Goal: Browse casually: Explore the website without a specific task or goal

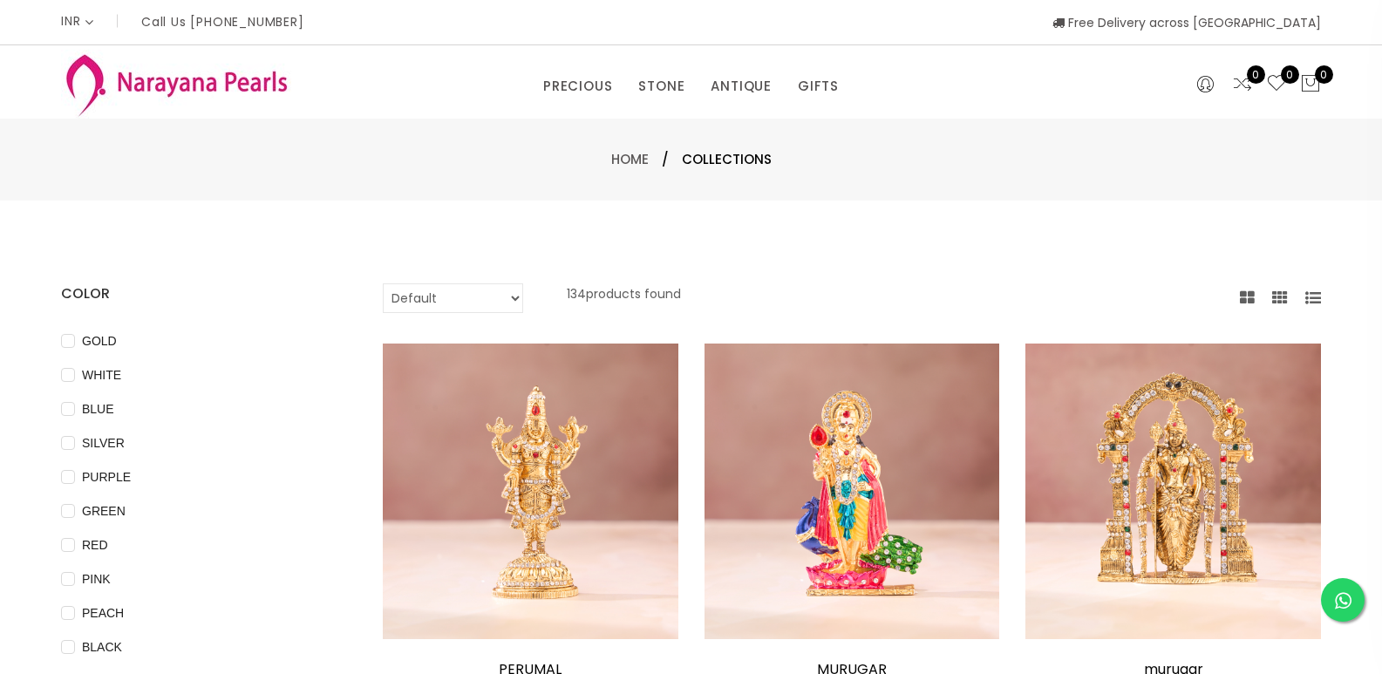
select select "INR"
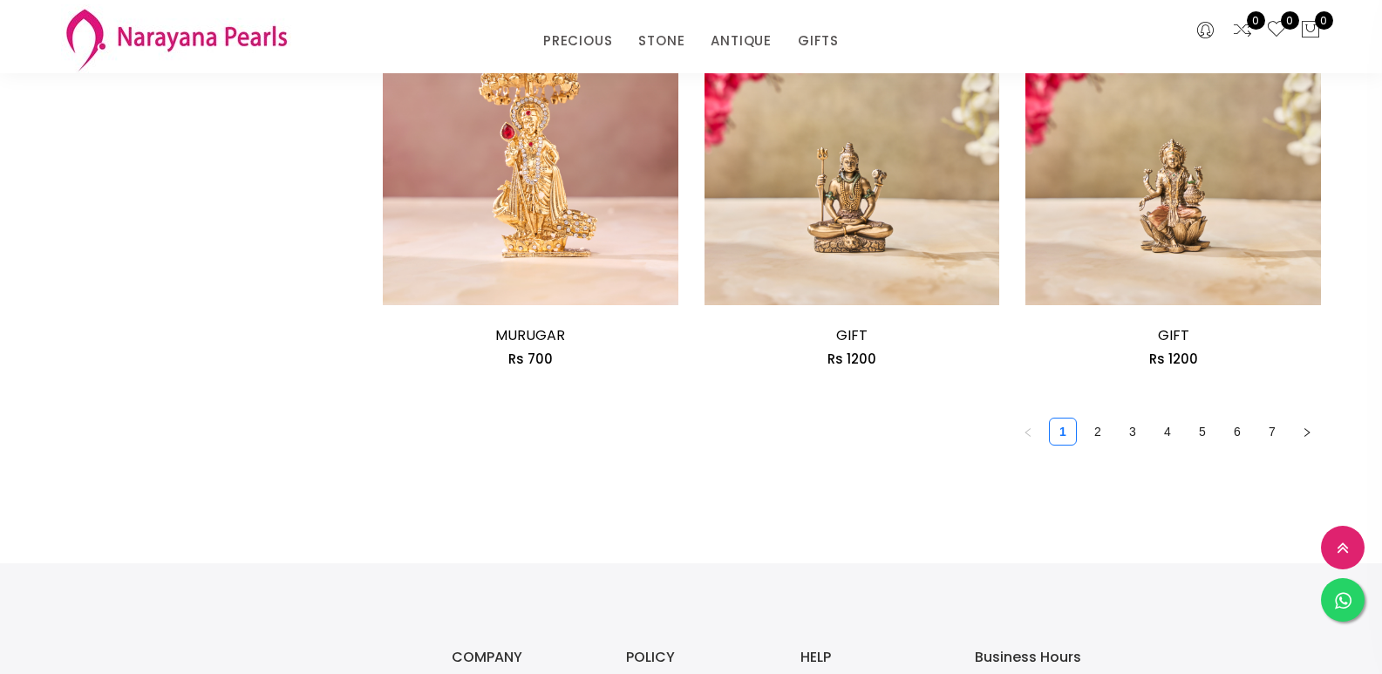
scroll to position [2547, 0]
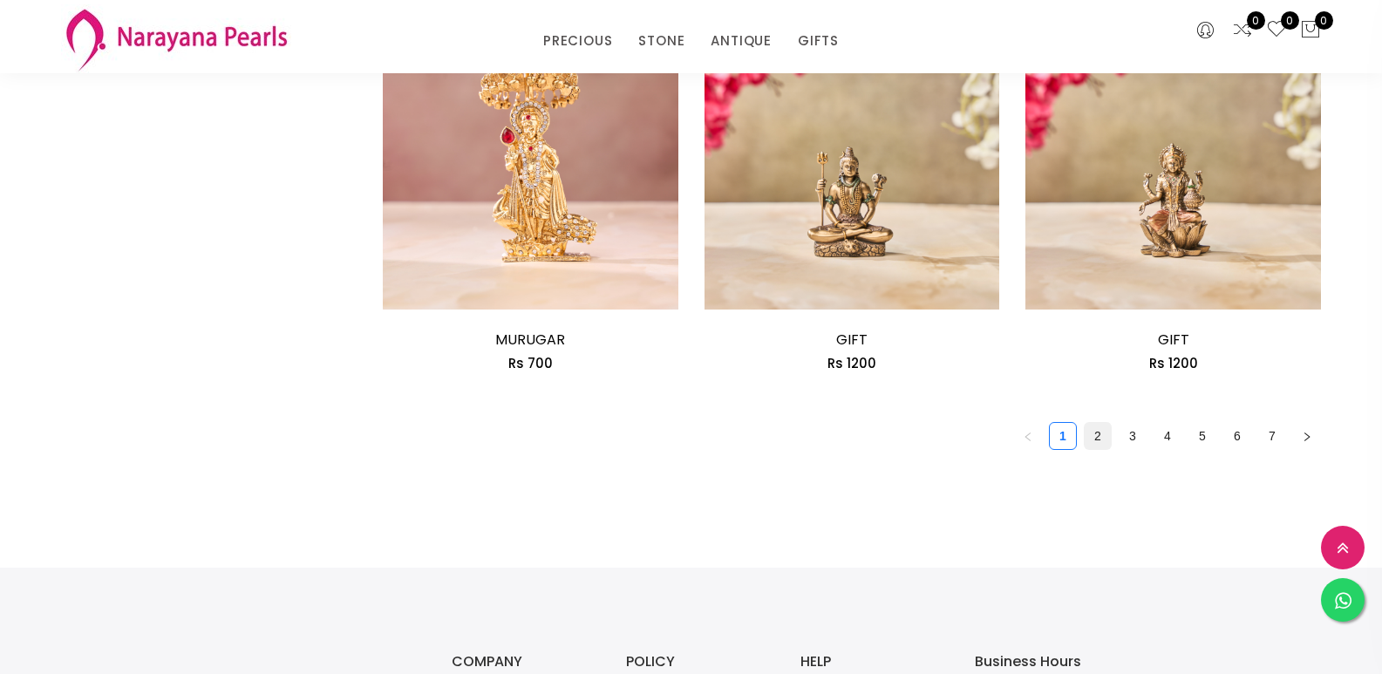
click at [1089, 438] on link "2" at bounding box center [1098, 436] width 26 height 26
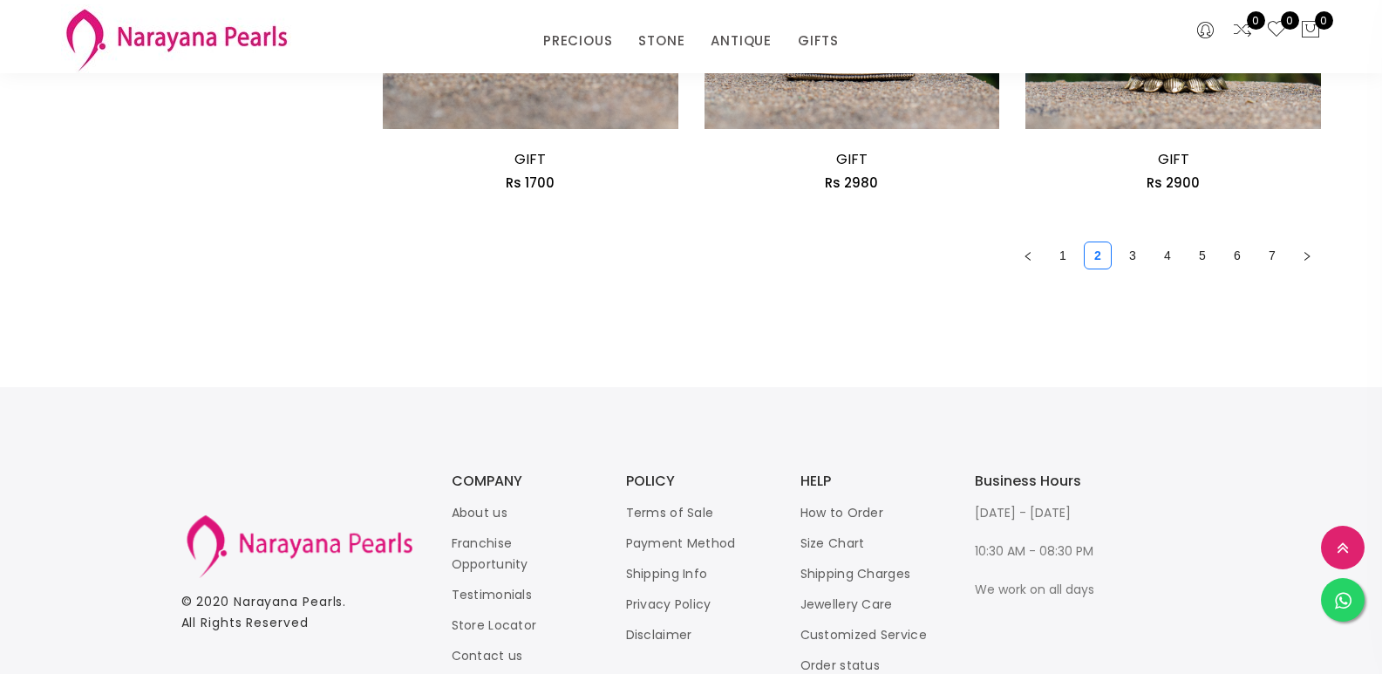
scroll to position [2723, 0]
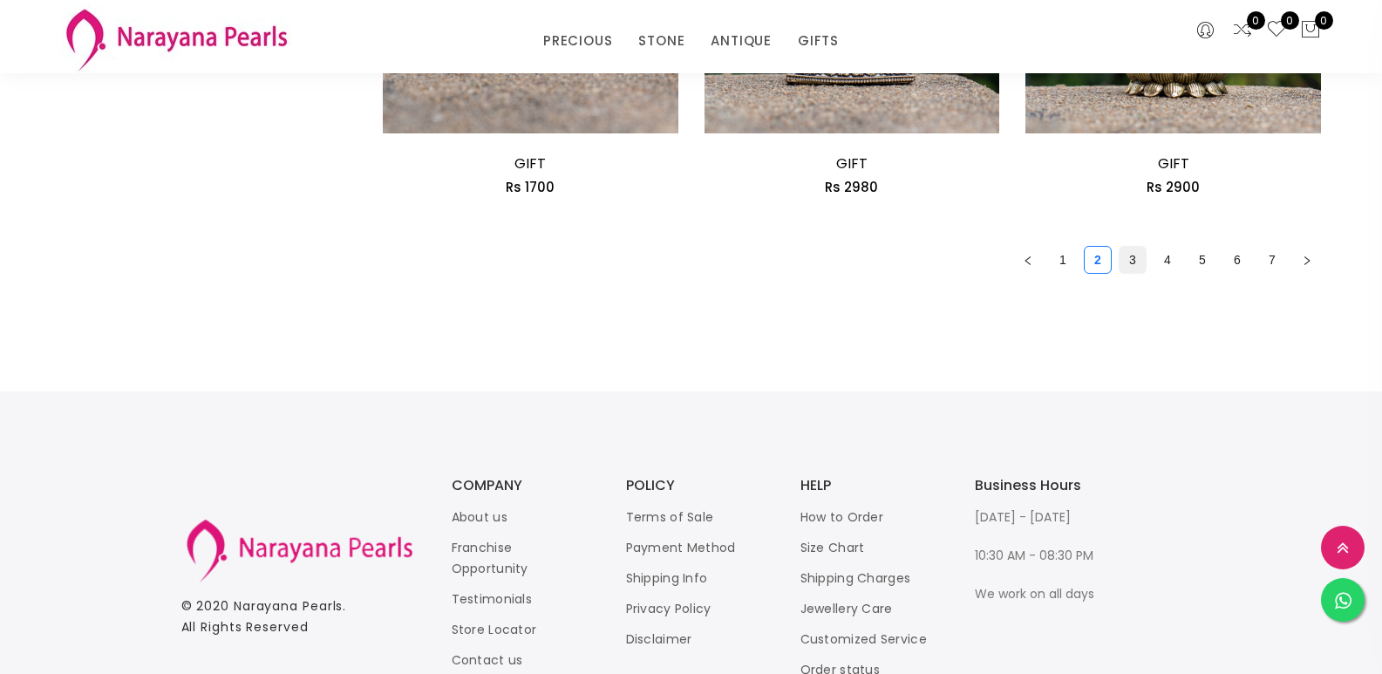
click at [1146, 269] on li "3" at bounding box center [1133, 260] width 28 height 28
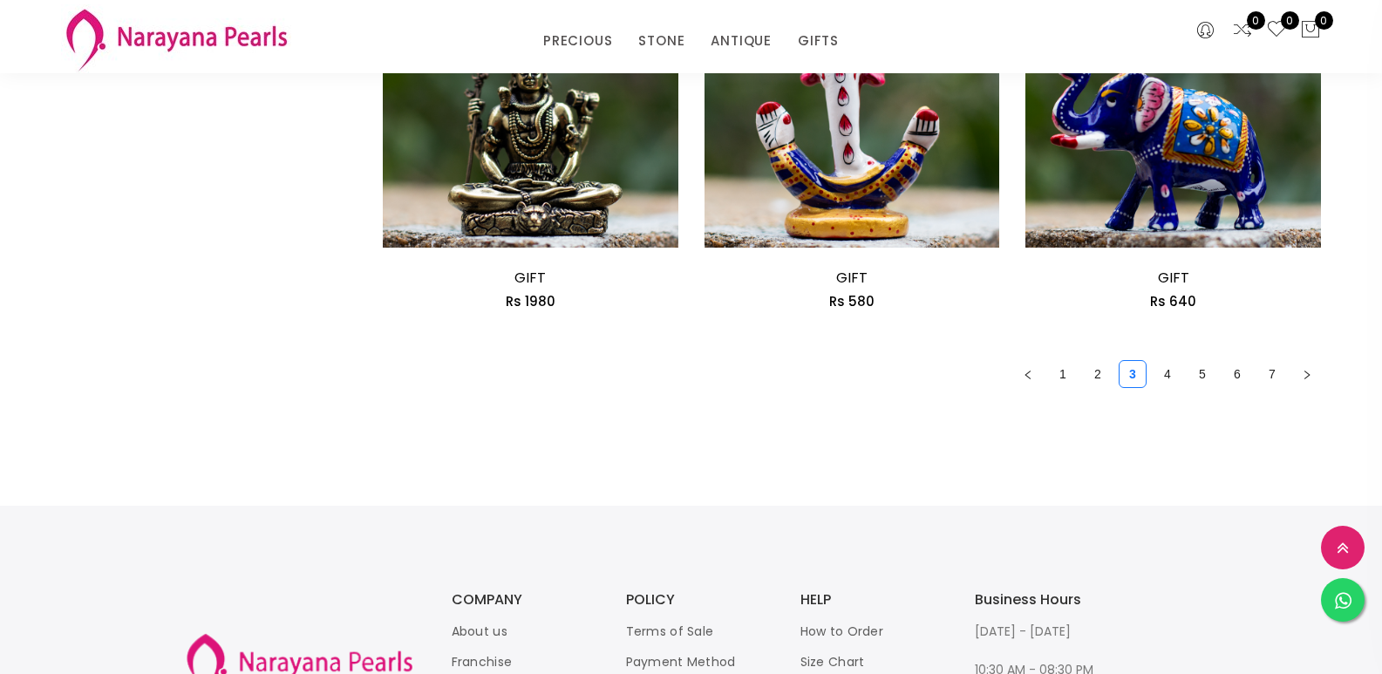
scroll to position [2784, 0]
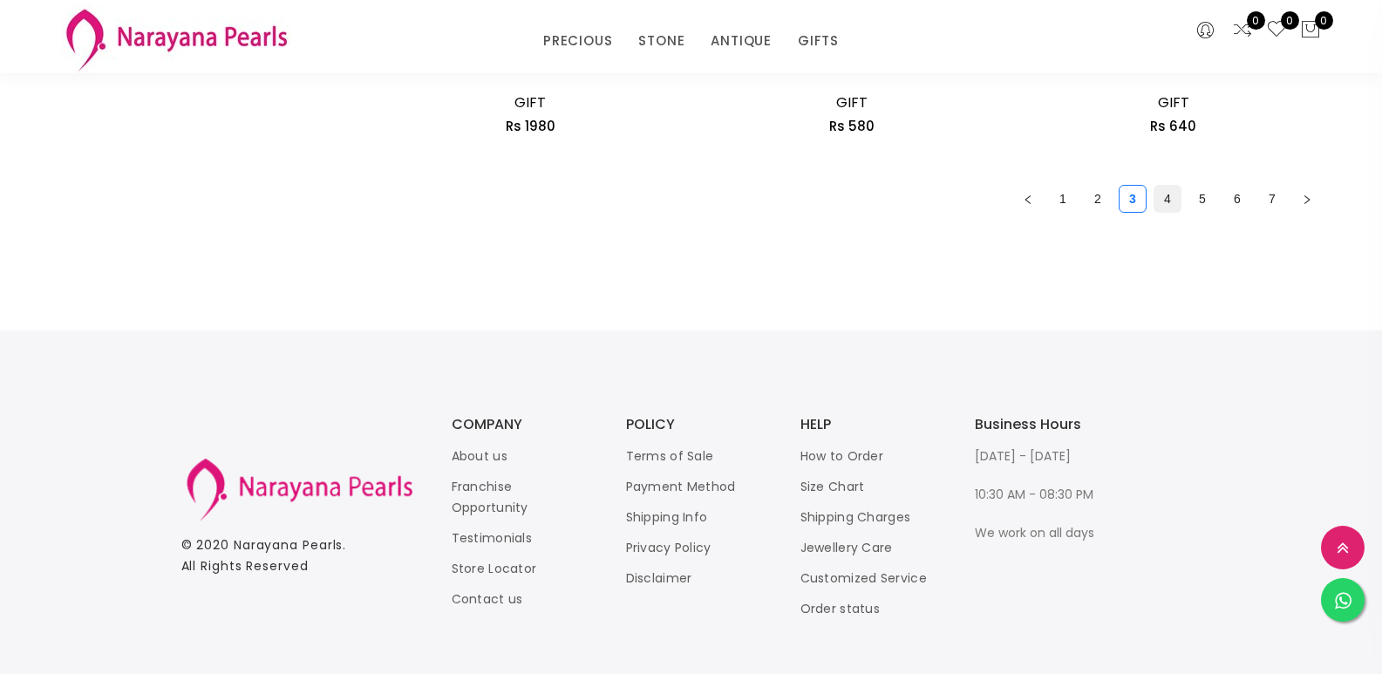
click at [1157, 207] on link "4" at bounding box center [1168, 199] width 26 height 26
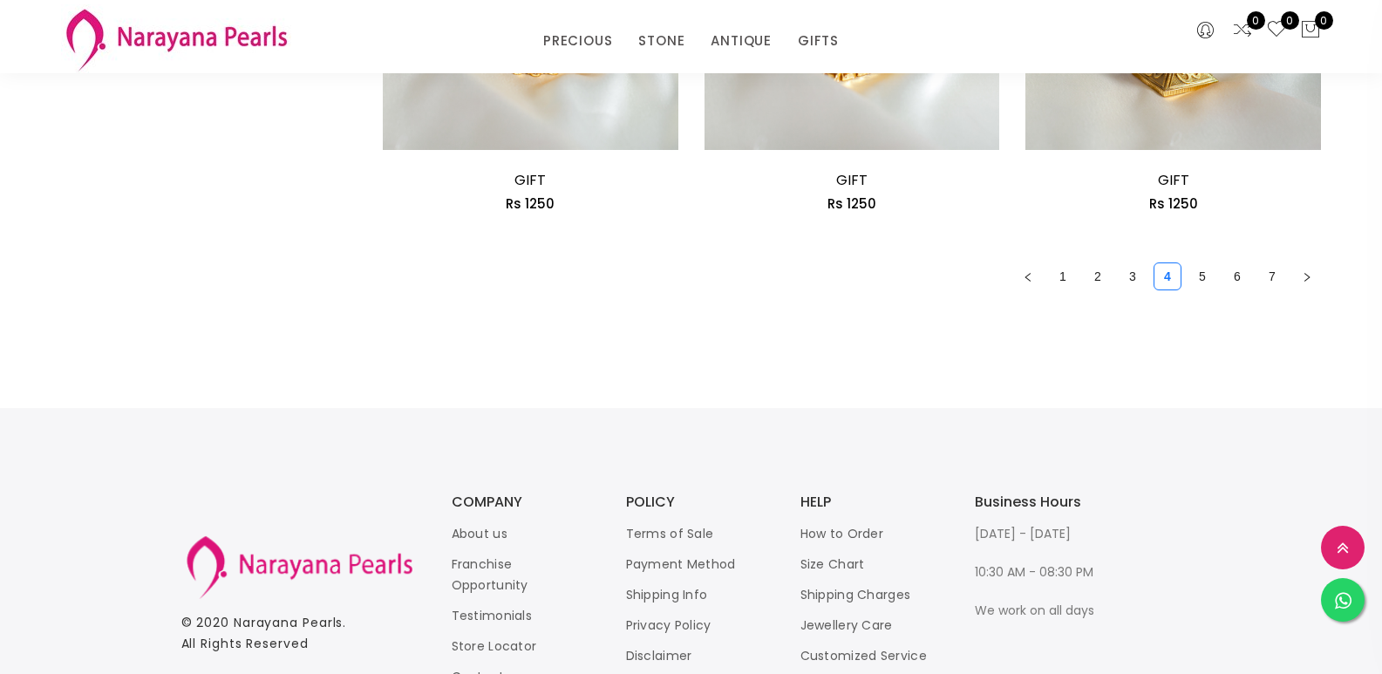
scroll to position [2721, 0]
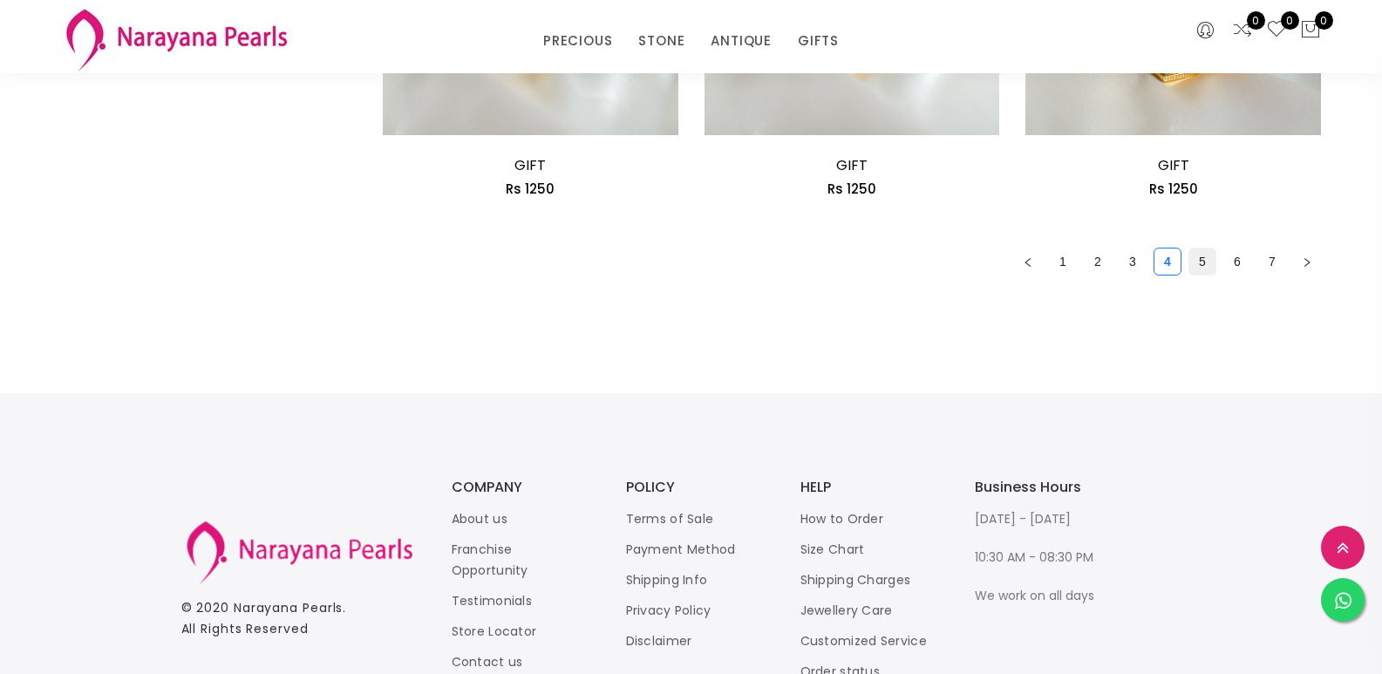
click at [1204, 265] on link "5" at bounding box center [1203, 262] width 26 height 26
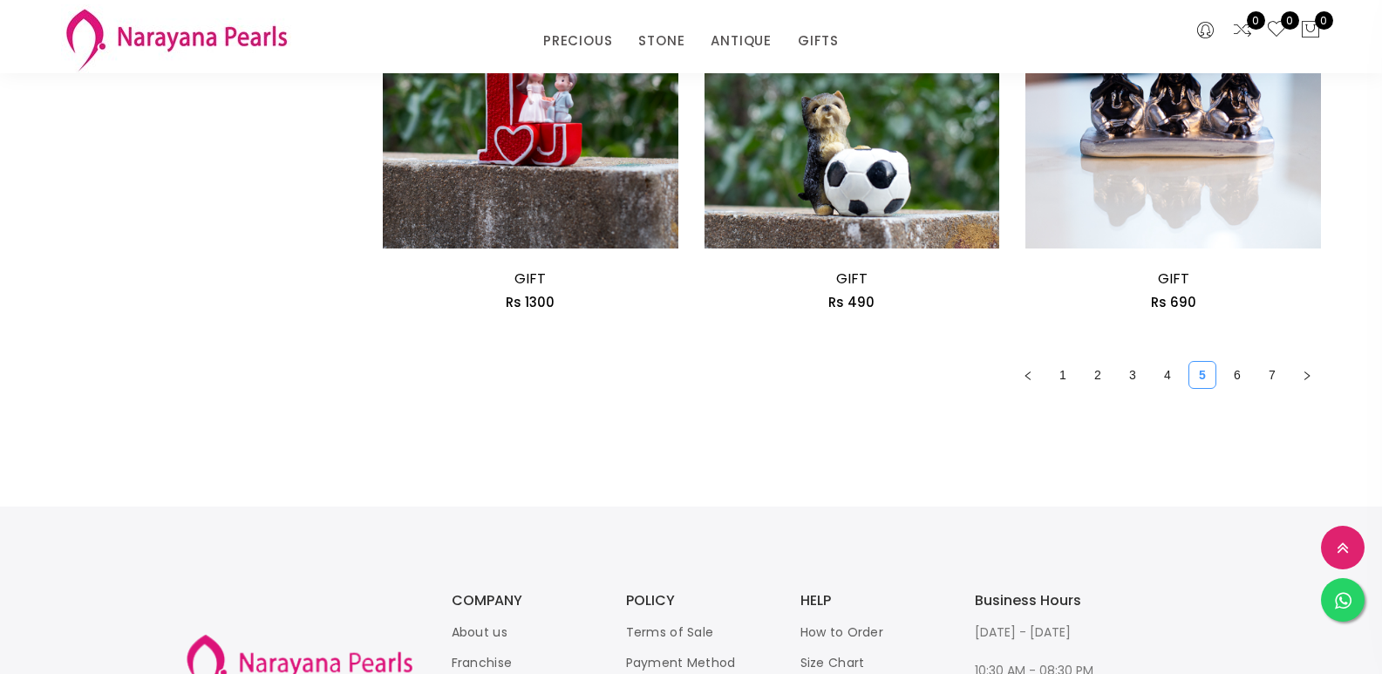
scroll to position [2615, 0]
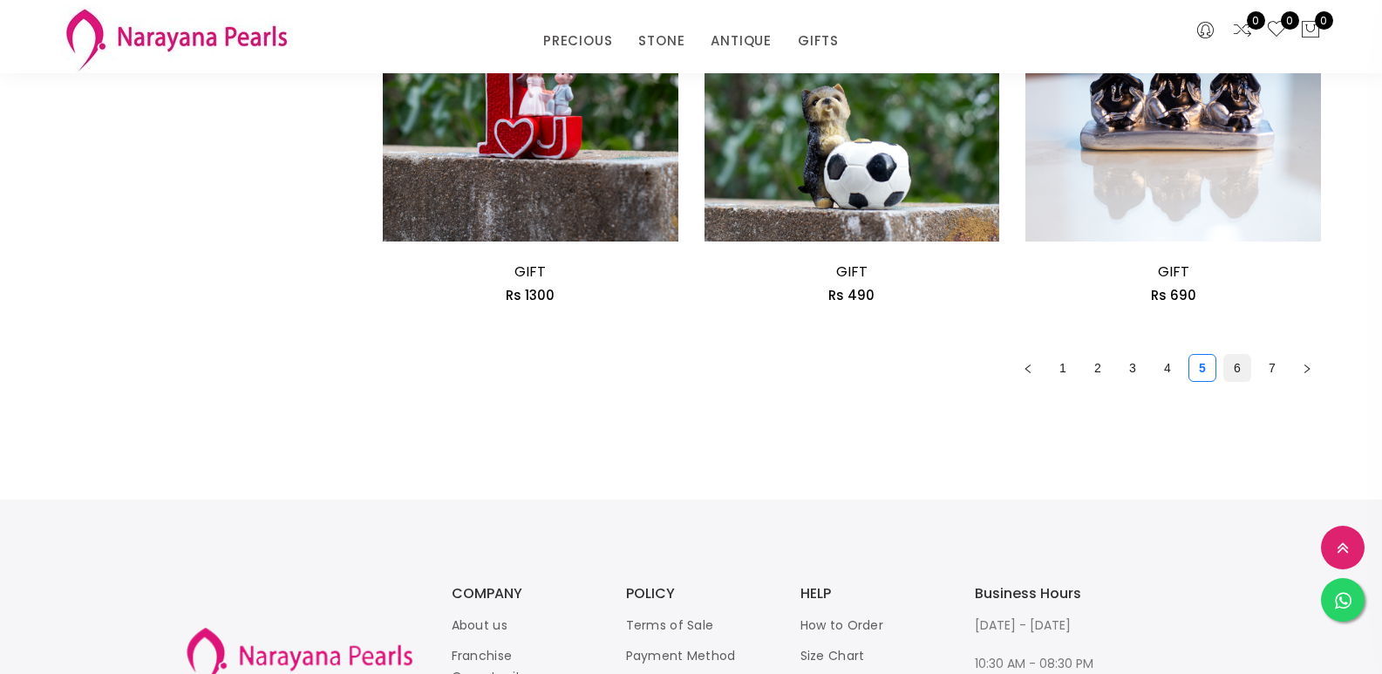
click at [1231, 363] on link "6" at bounding box center [1237, 368] width 26 height 26
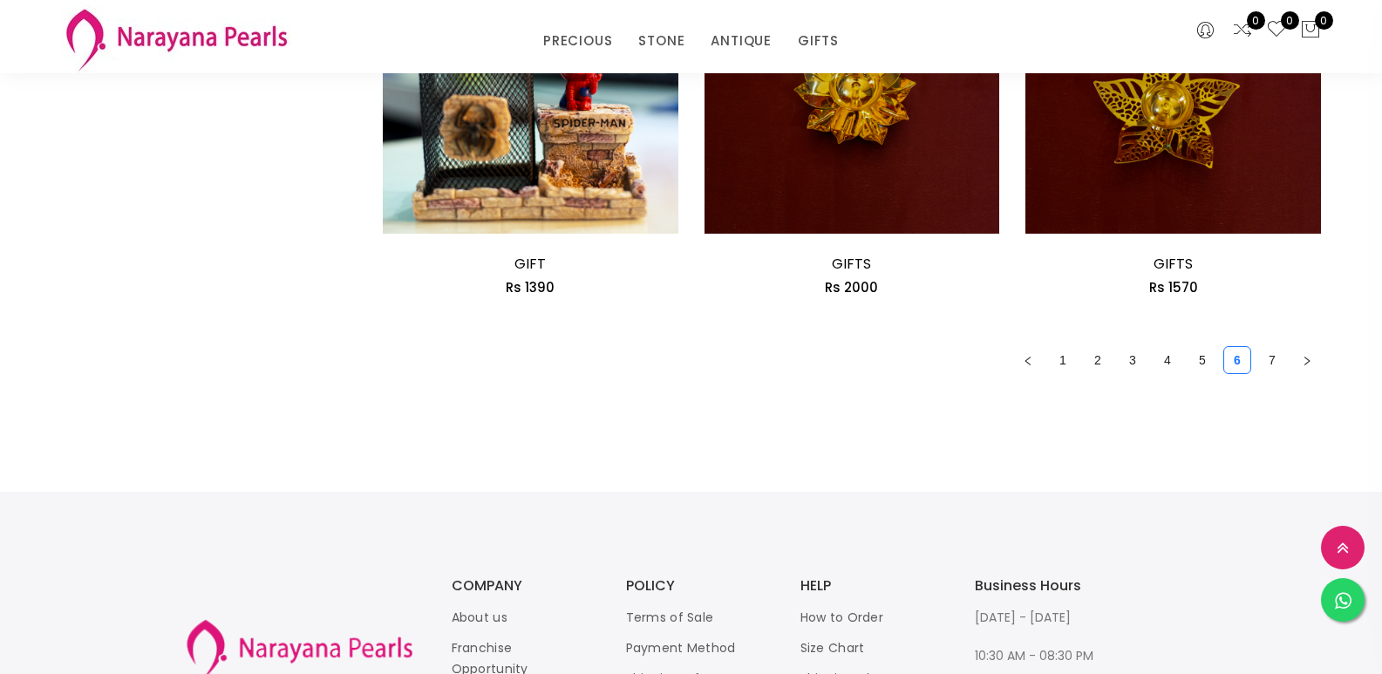
scroll to position [2733, 0]
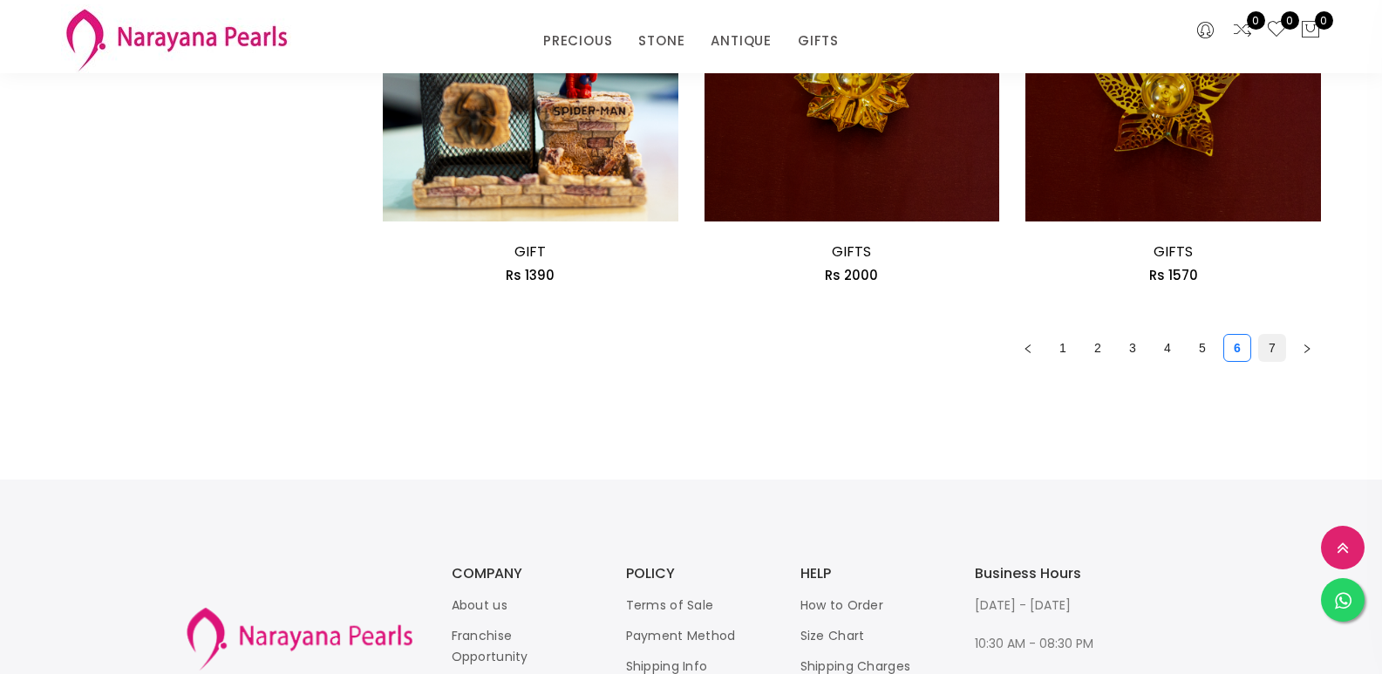
click at [1263, 348] on link "7" at bounding box center [1272, 348] width 26 height 26
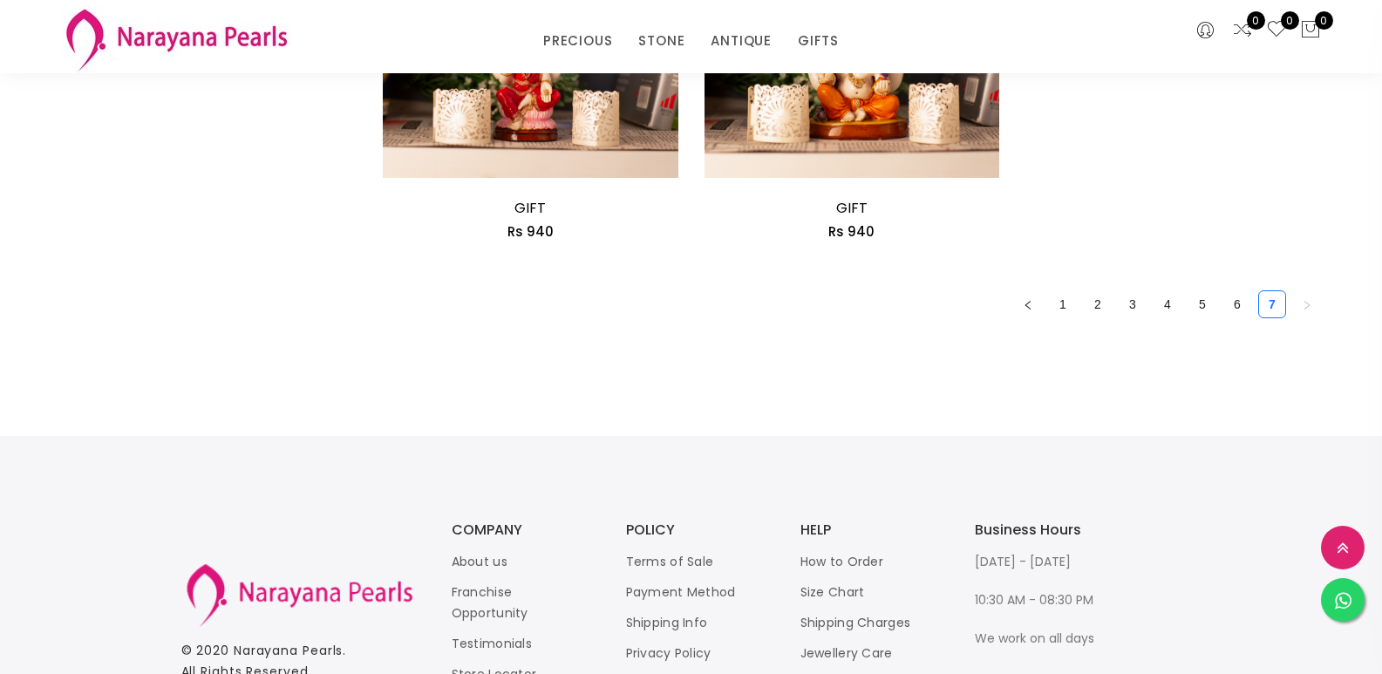
scroll to position [1155, 0]
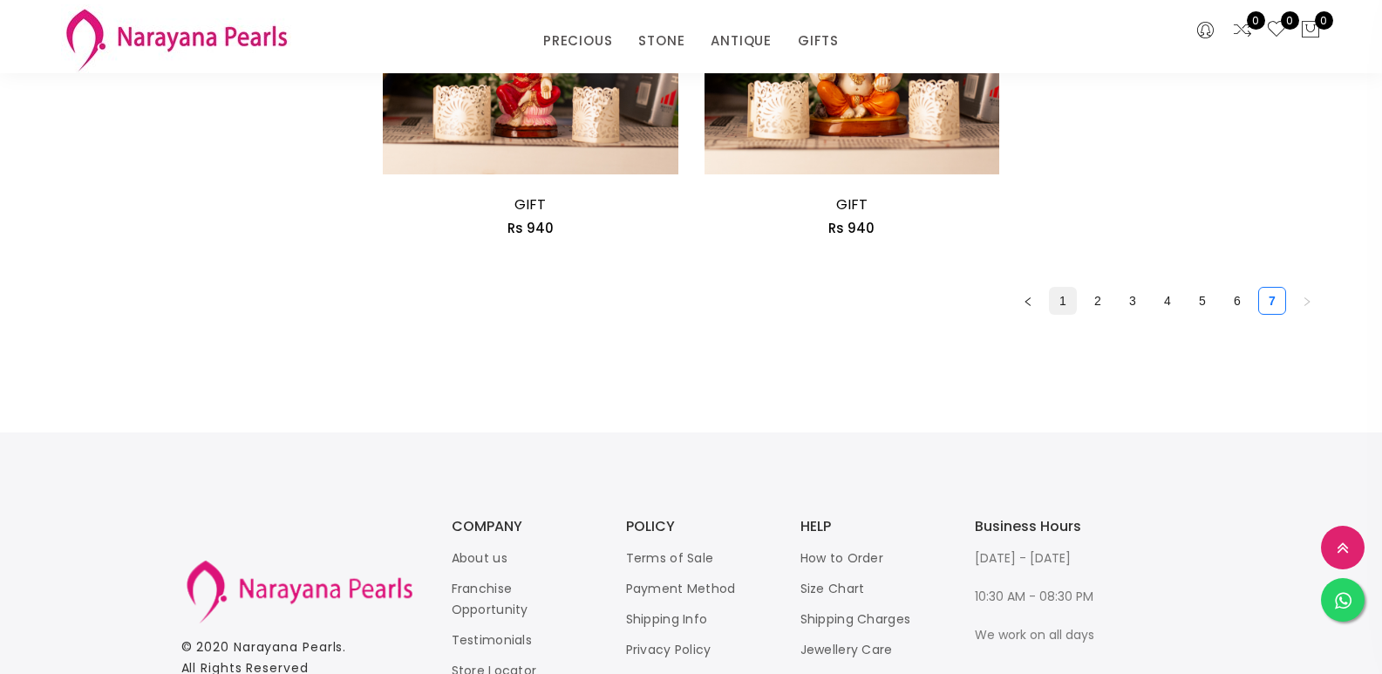
click at [1073, 302] on link "1" at bounding box center [1063, 301] width 26 height 26
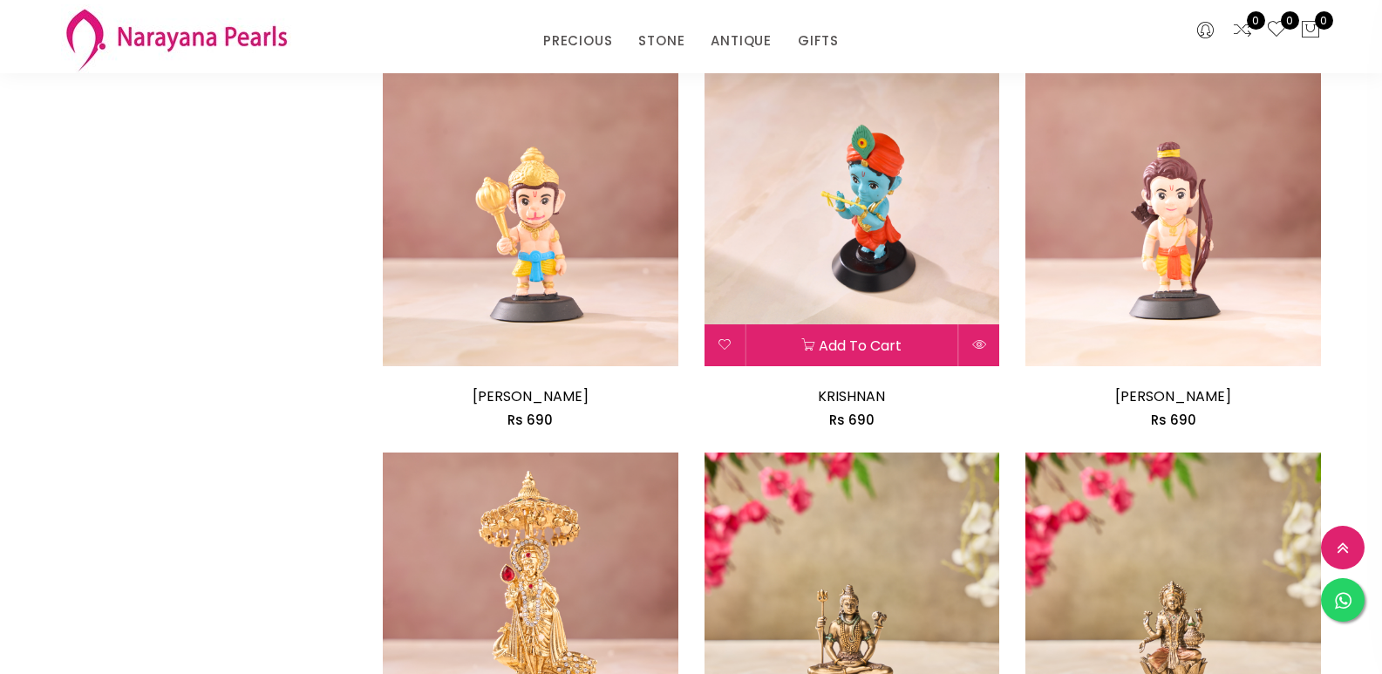
scroll to position [2081, 0]
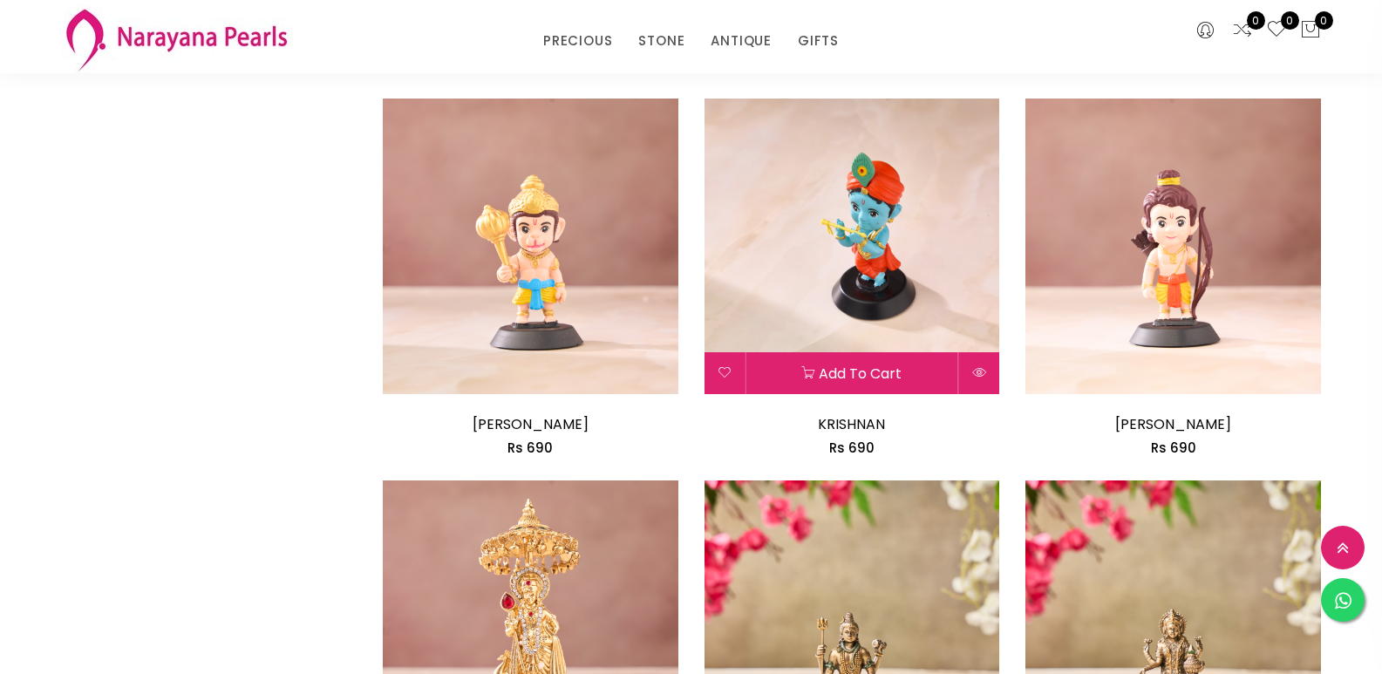
click at [863, 219] on img at bounding box center [853, 247] width 296 height 296
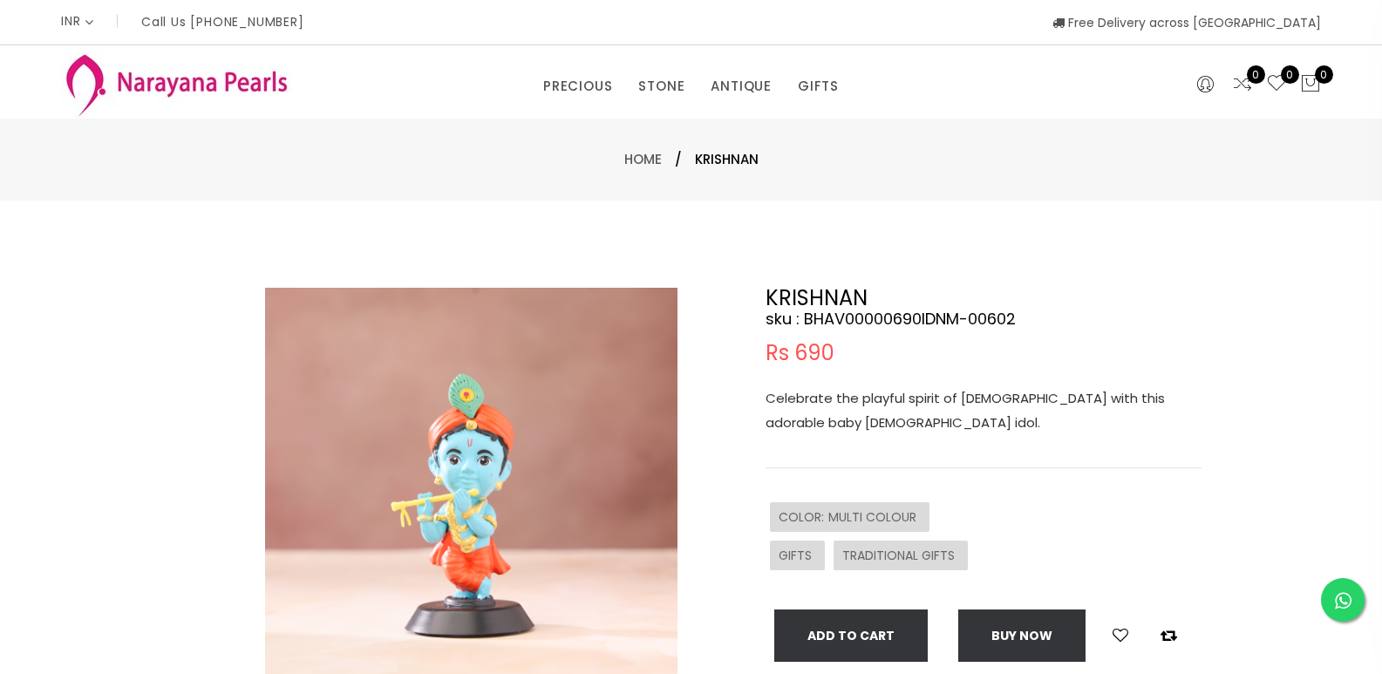
click at [516, 437] on img at bounding box center [471, 494] width 413 height 413
click at [488, 440] on img at bounding box center [471, 494] width 413 height 413
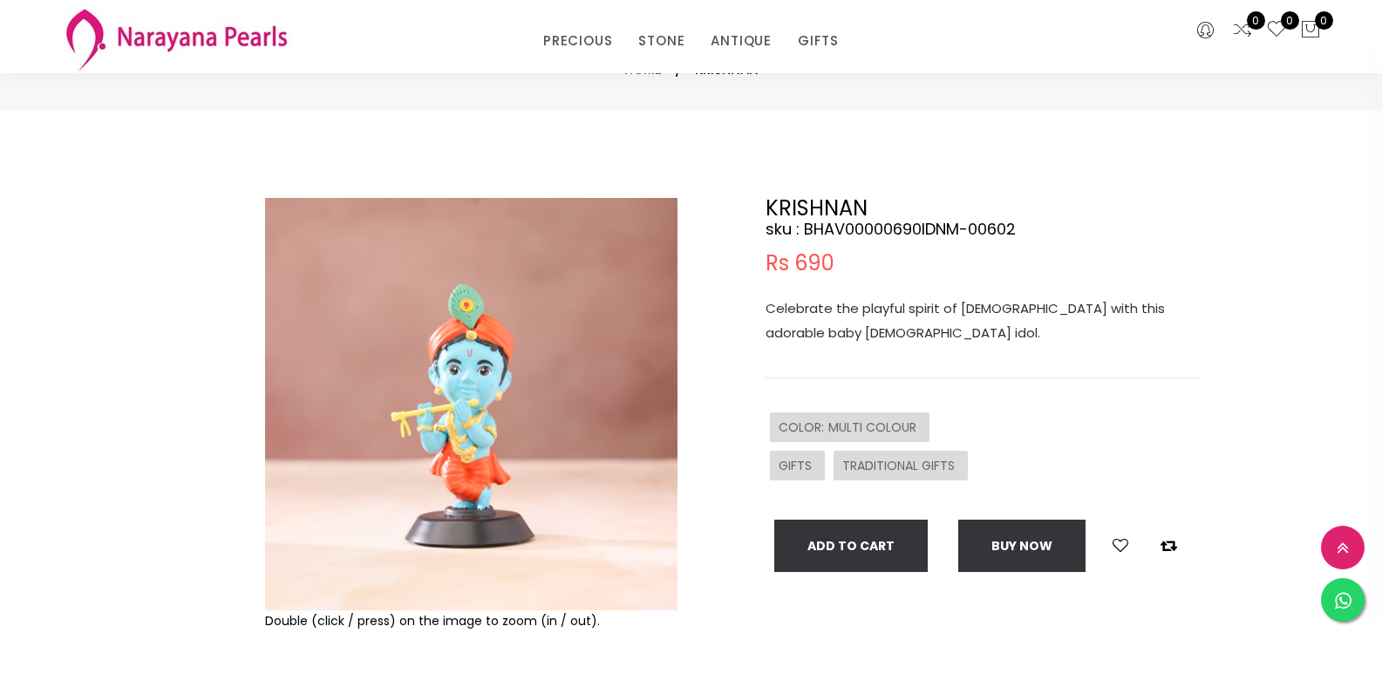
scroll to position [118, 0]
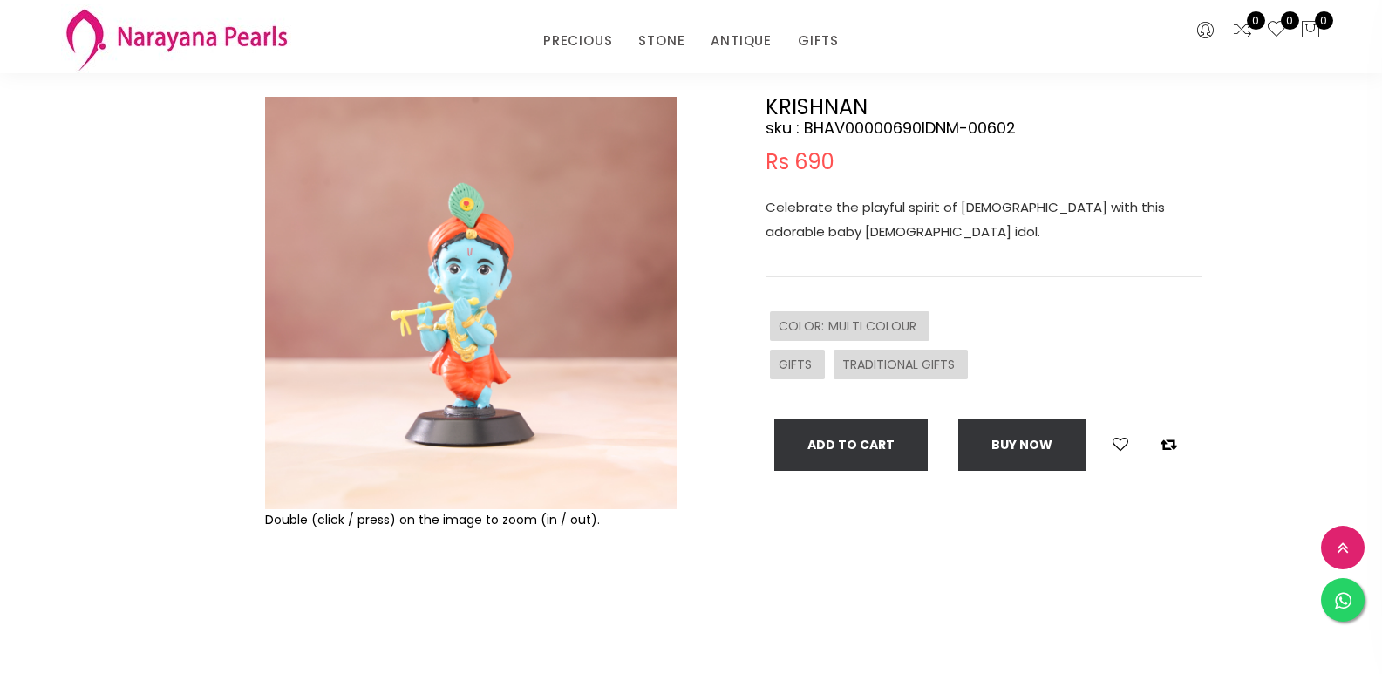
click at [494, 340] on img at bounding box center [471, 303] width 413 height 413
click at [400, 376] on img at bounding box center [471, 303] width 413 height 413
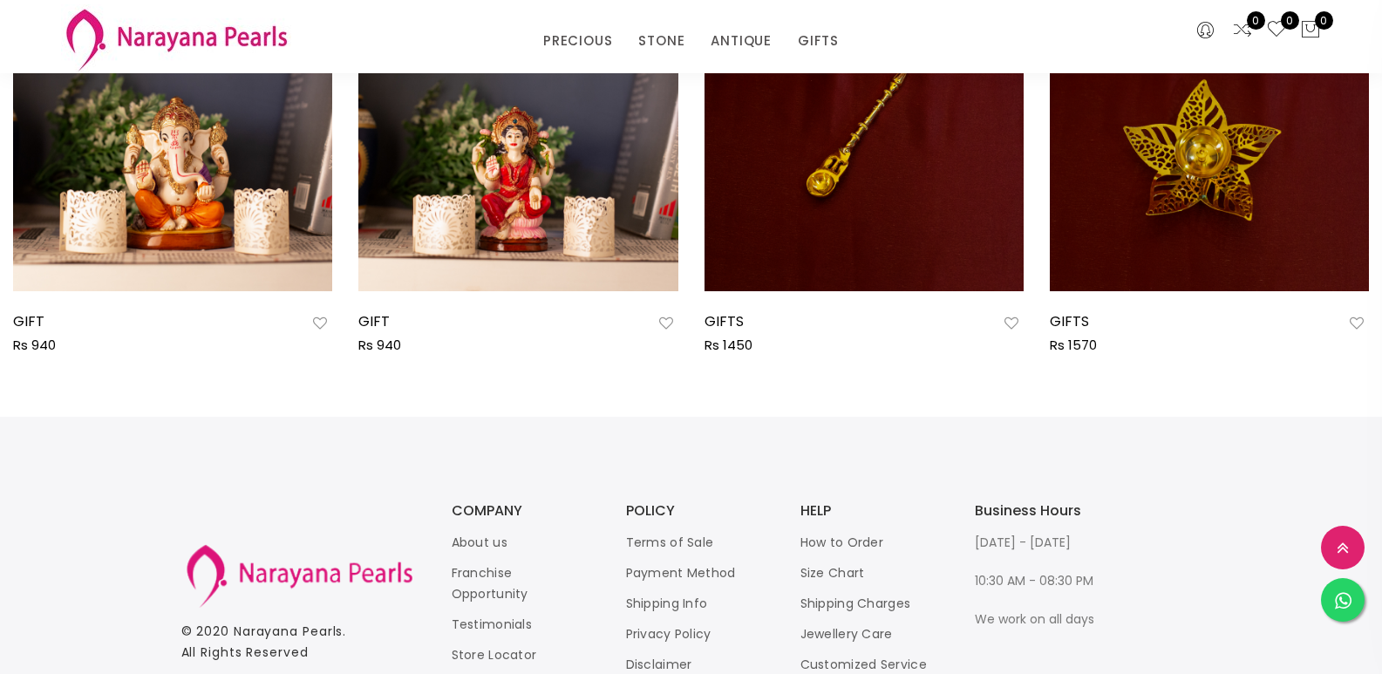
scroll to position [1250, 0]
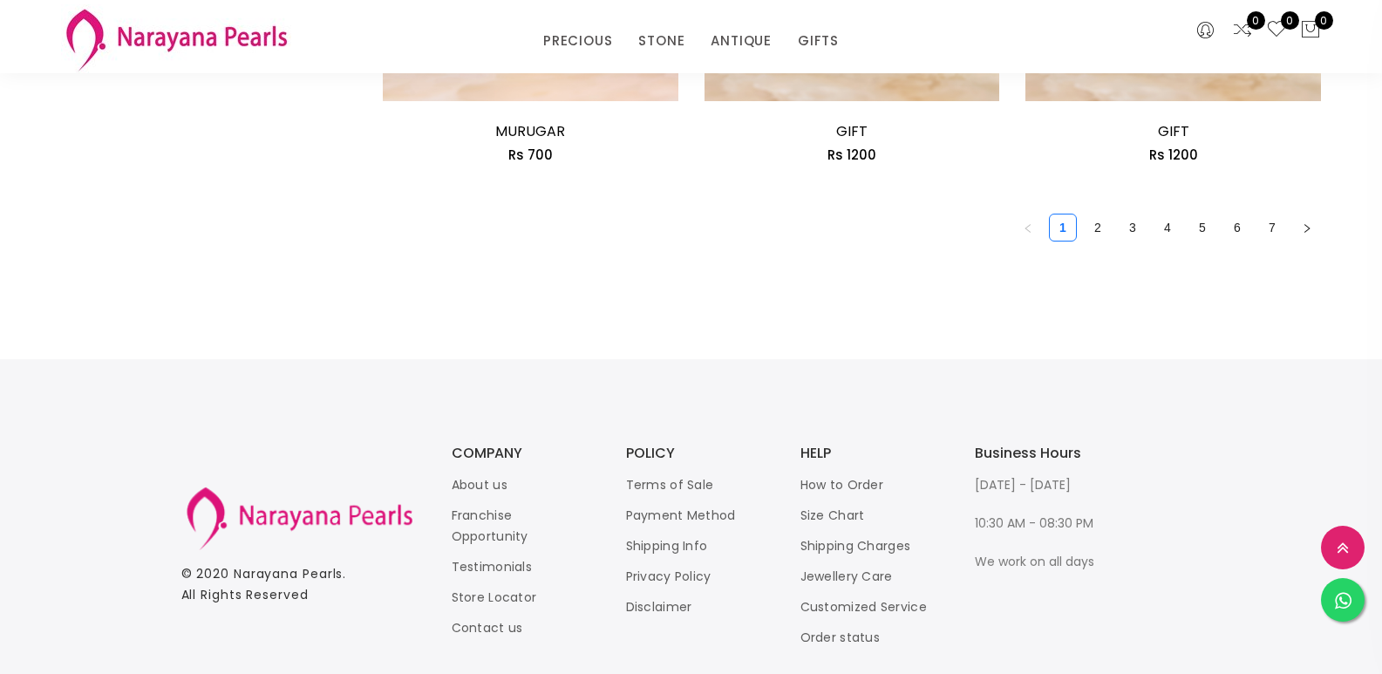
scroll to position [2816, 0]
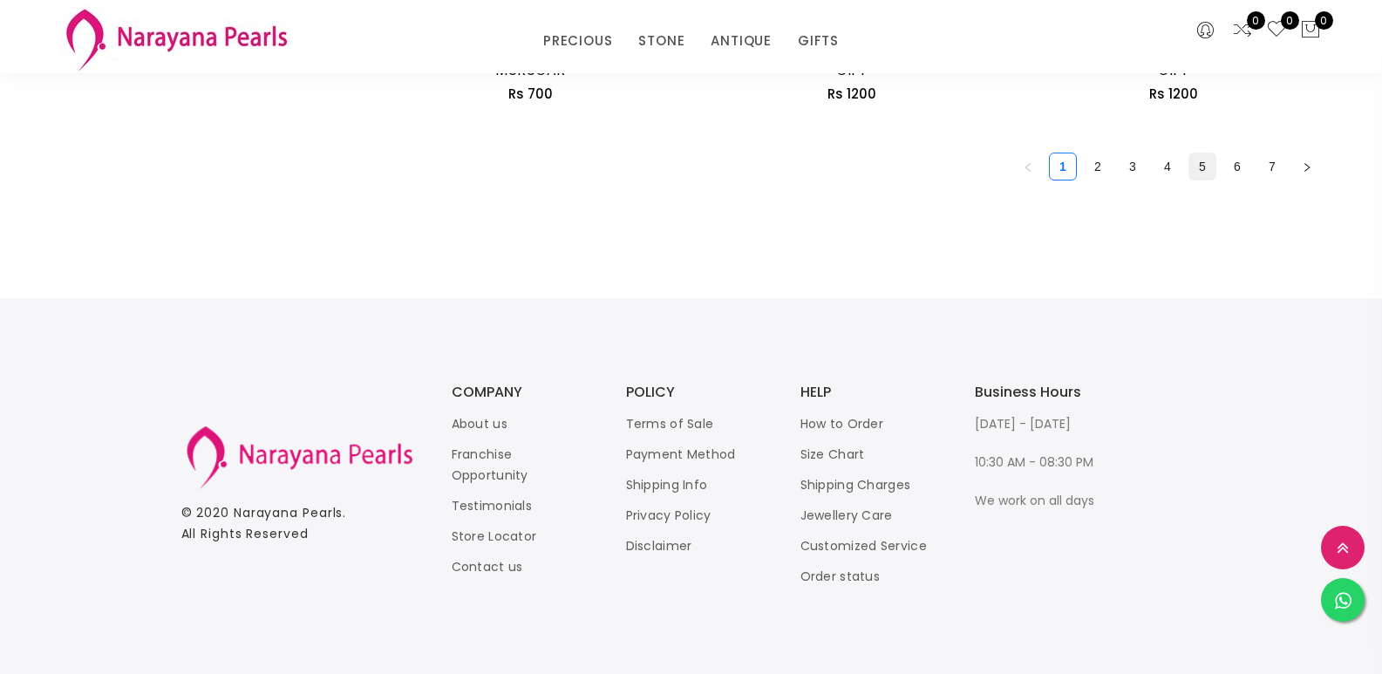
click at [1199, 175] on link "5" at bounding box center [1203, 166] width 26 height 26
click at [1235, 174] on link "6" at bounding box center [1237, 166] width 26 height 26
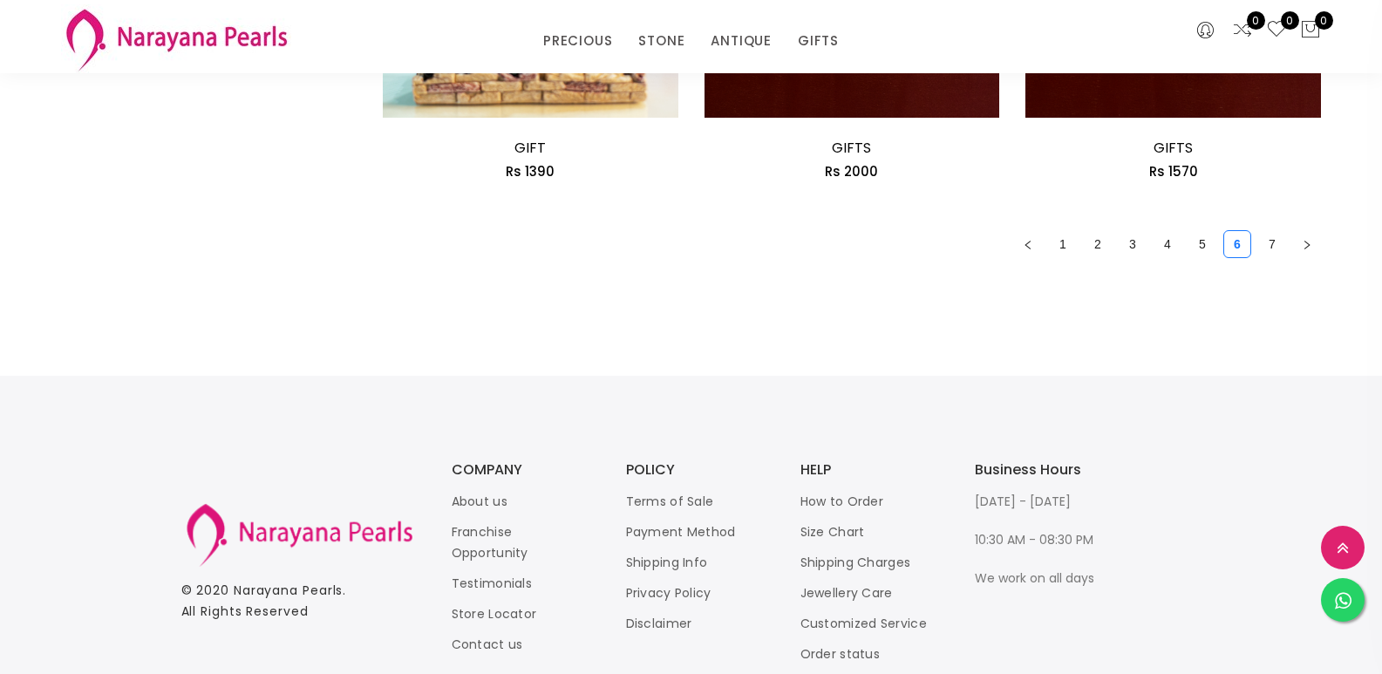
scroll to position [2915, 0]
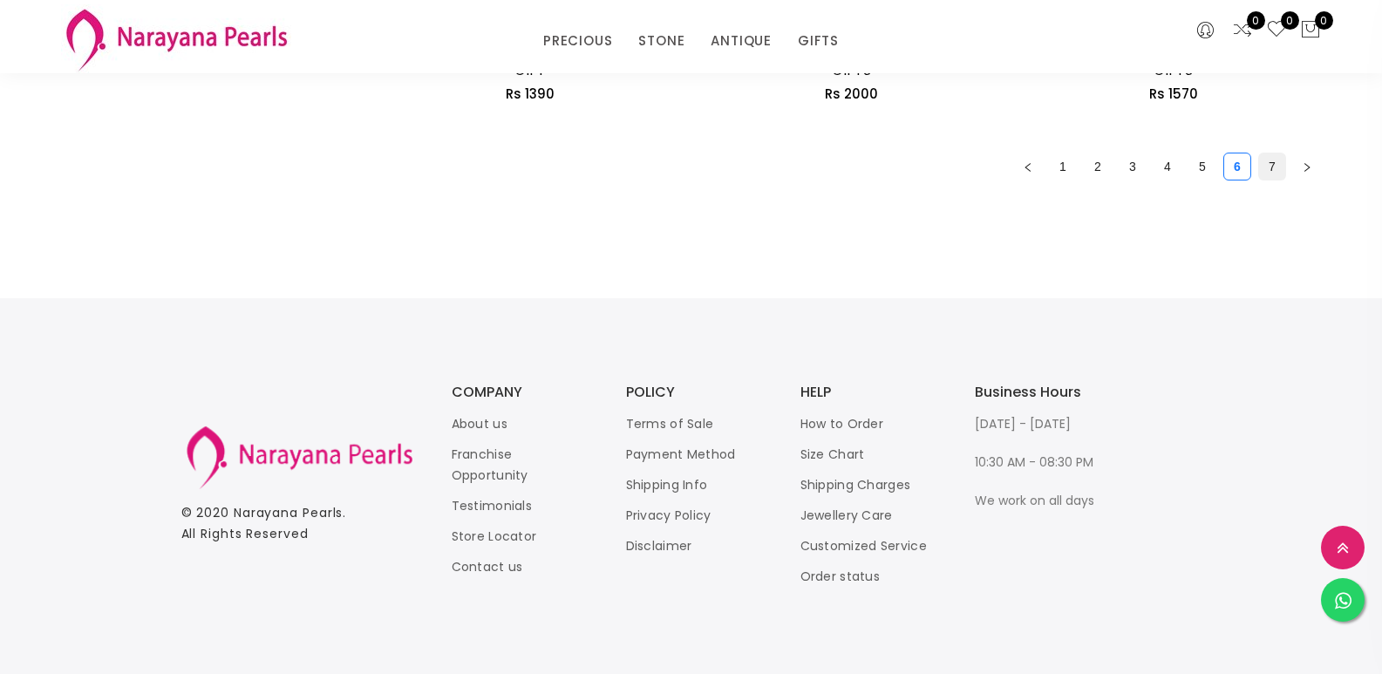
click at [1277, 177] on link "7" at bounding box center [1272, 166] width 26 height 26
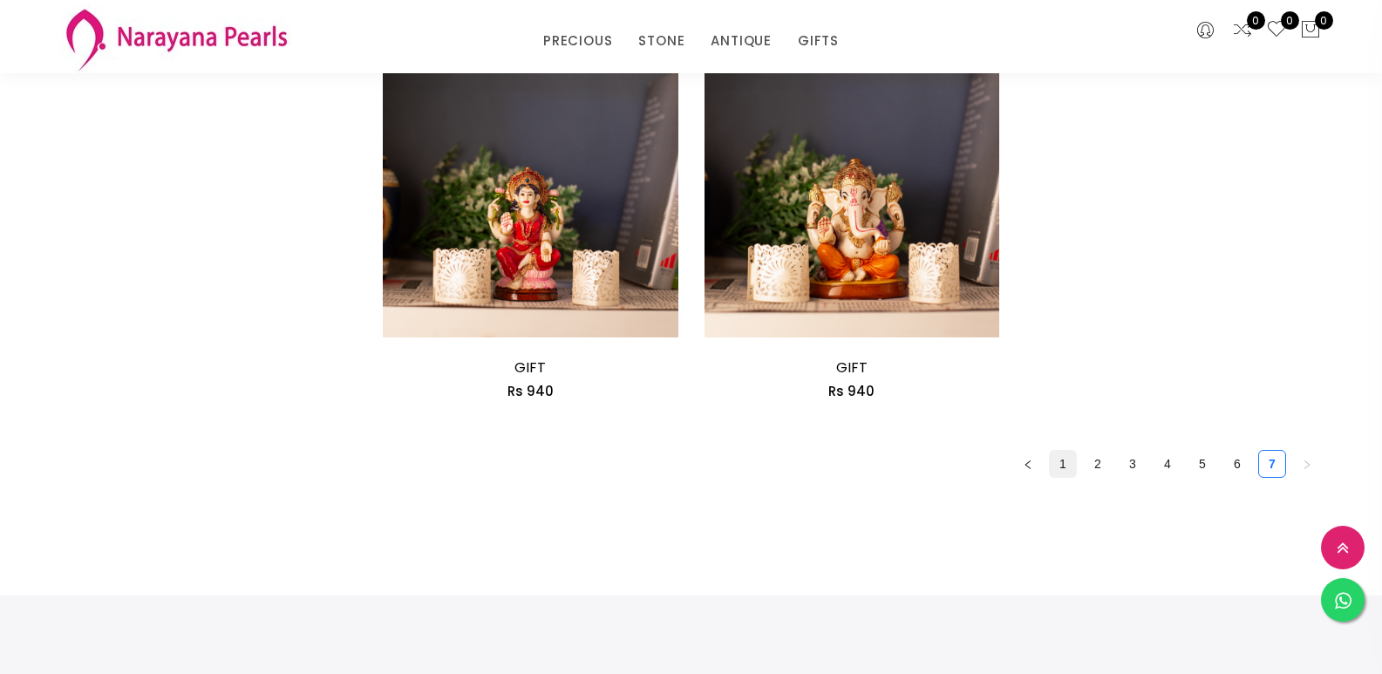
scroll to position [994, 0]
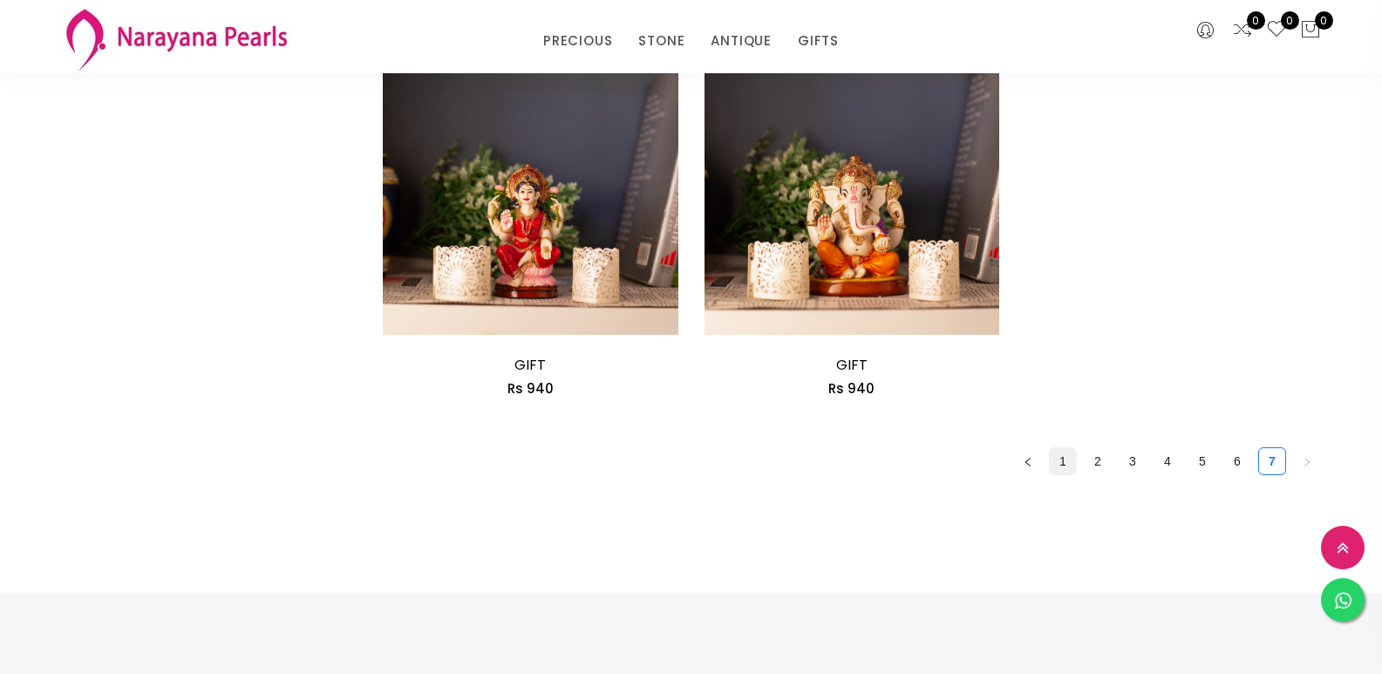
click at [1061, 464] on link "1" at bounding box center [1063, 461] width 26 height 26
